Goal: Navigation & Orientation: Find specific page/section

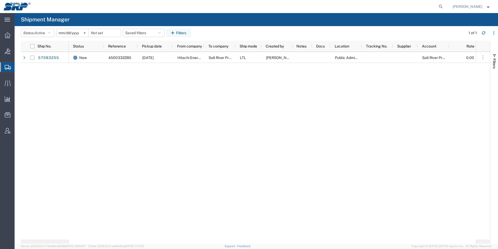
click at [10, 38] on div at bounding box center [7, 35] width 15 height 10
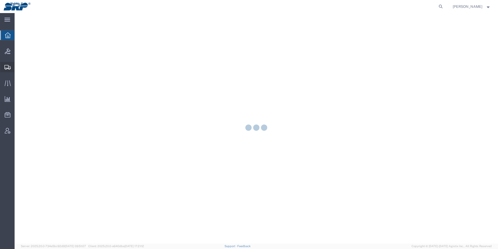
click at [10, 65] on icon at bounding box center [7, 67] width 6 height 5
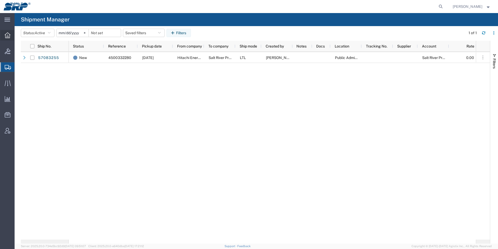
click at [10, 38] on icon at bounding box center [8, 35] width 6 height 6
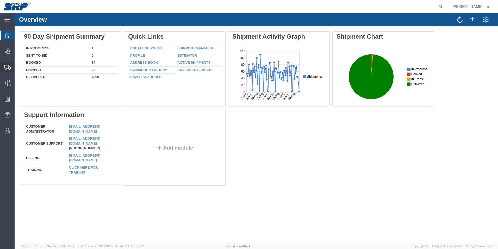
click at [5, 68] on icon at bounding box center [7, 67] width 6 height 5
